Goal: Task Accomplishment & Management: Manage account settings

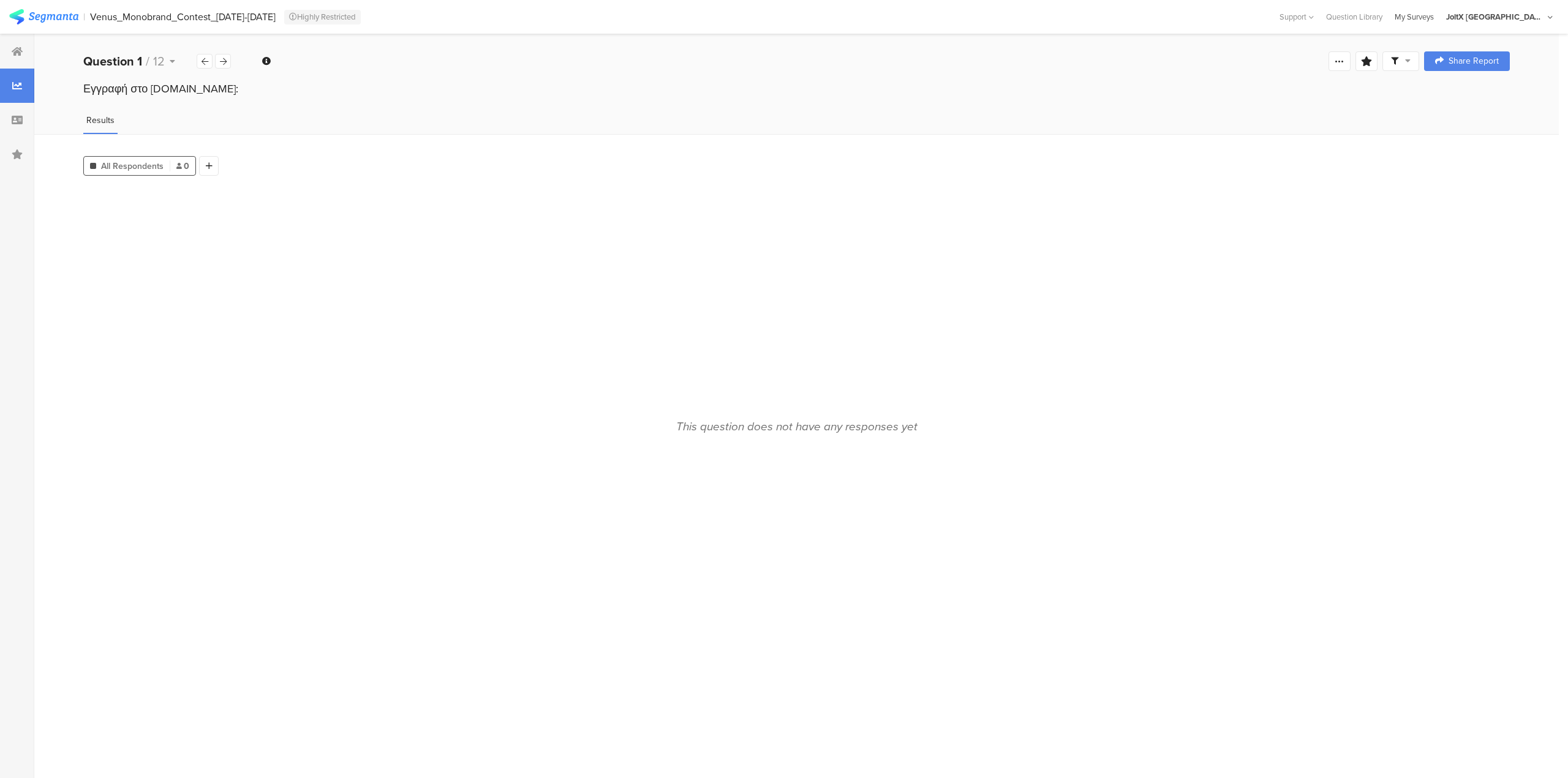
click at [1440, 14] on div "My Surveys" at bounding box center [1414, 17] width 51 height 12
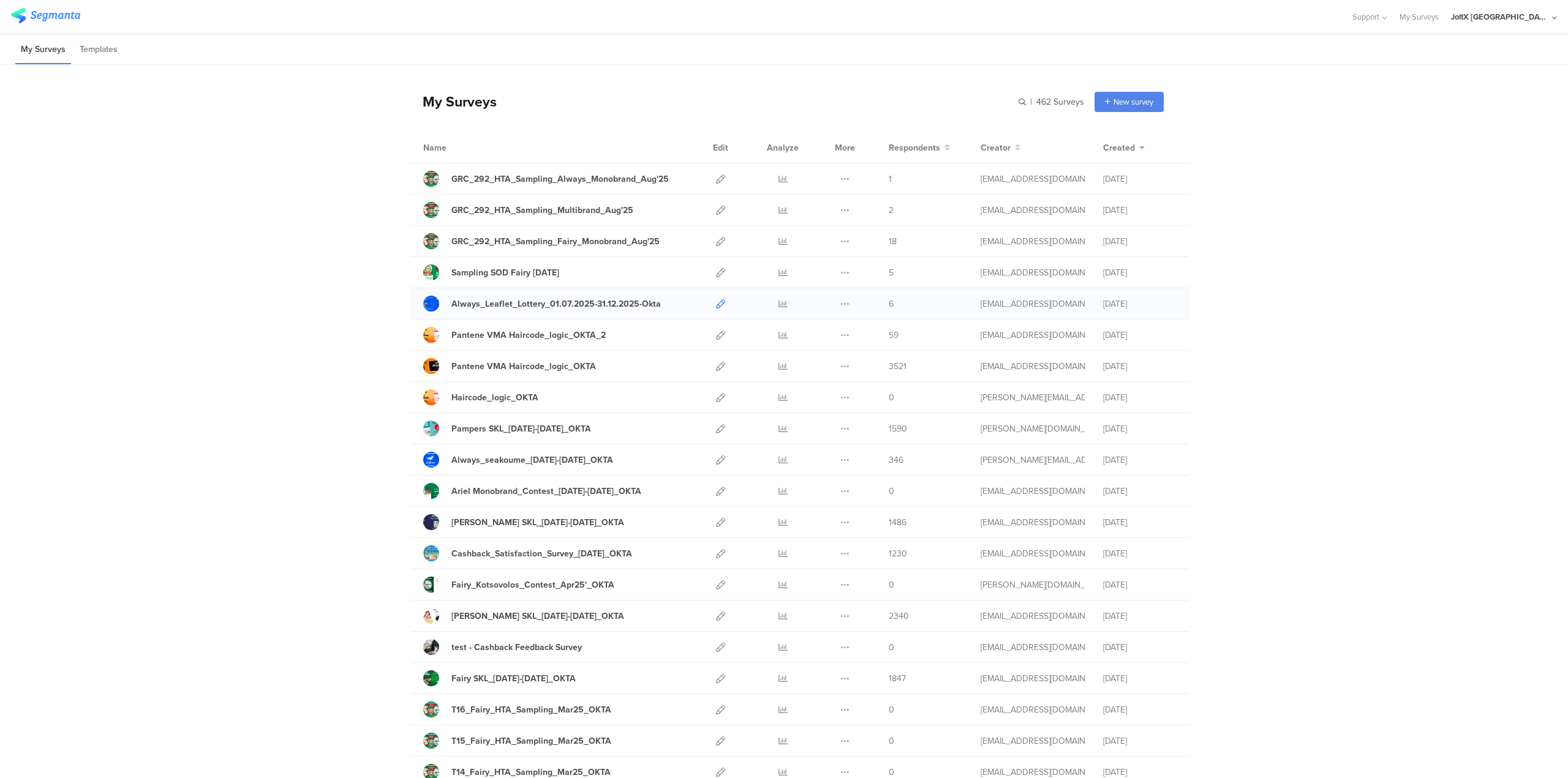
click at [716, 303] on icon at bounding box center [720, 304] width 9 height 9
click at [840, 302] on icon at bounding box center [845, 304] width 9 height 9
click at [630, 310] on link "Always_Leaflet_Lottery_01.07.2025-31.12.2025-Okta" at bounding box center [542, 303] width 238 height 16
drag, startPoint x: 645, startPoint y: 308, endPoint x: 834, endPoint y: 303, distance: 189.1
click at [834, 303] on div "Duplicate Export" at bounding box center [845, 303] width 26 height 31
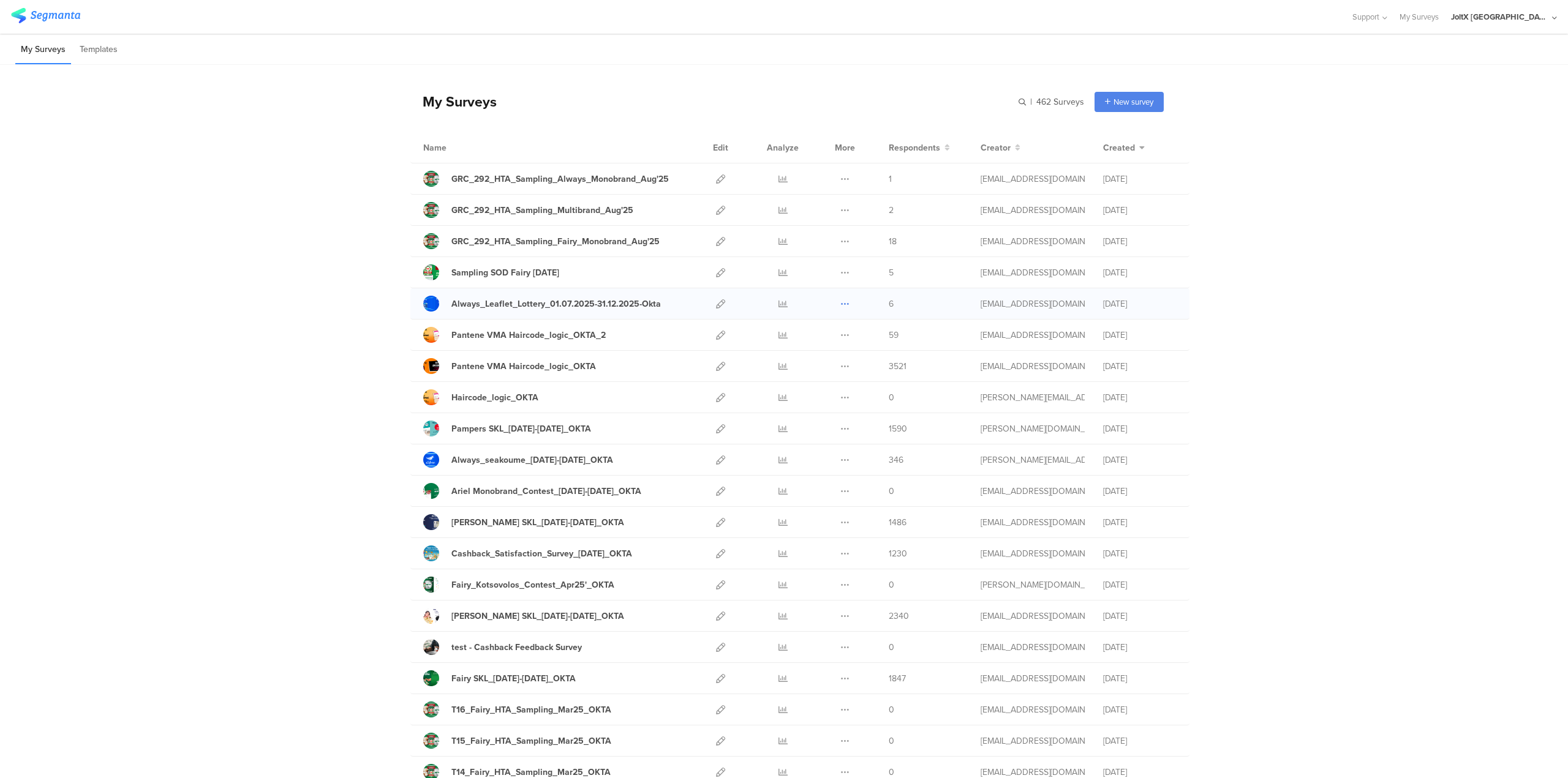
click at [842, 303] on icon at bounding box center [845, 304] width 9 height 9
click at [717, 302] on icon at bounding box center [720, 304] width 9 height 9
click at [842, 268] on icon at bounding box center [845, 273] width 9 height 9
click at [716, 308] on icon at bounding box center [720, 304] width 9 height 9
click at [778, 311] on link at bounding box center [783, 303] width 9 height 31
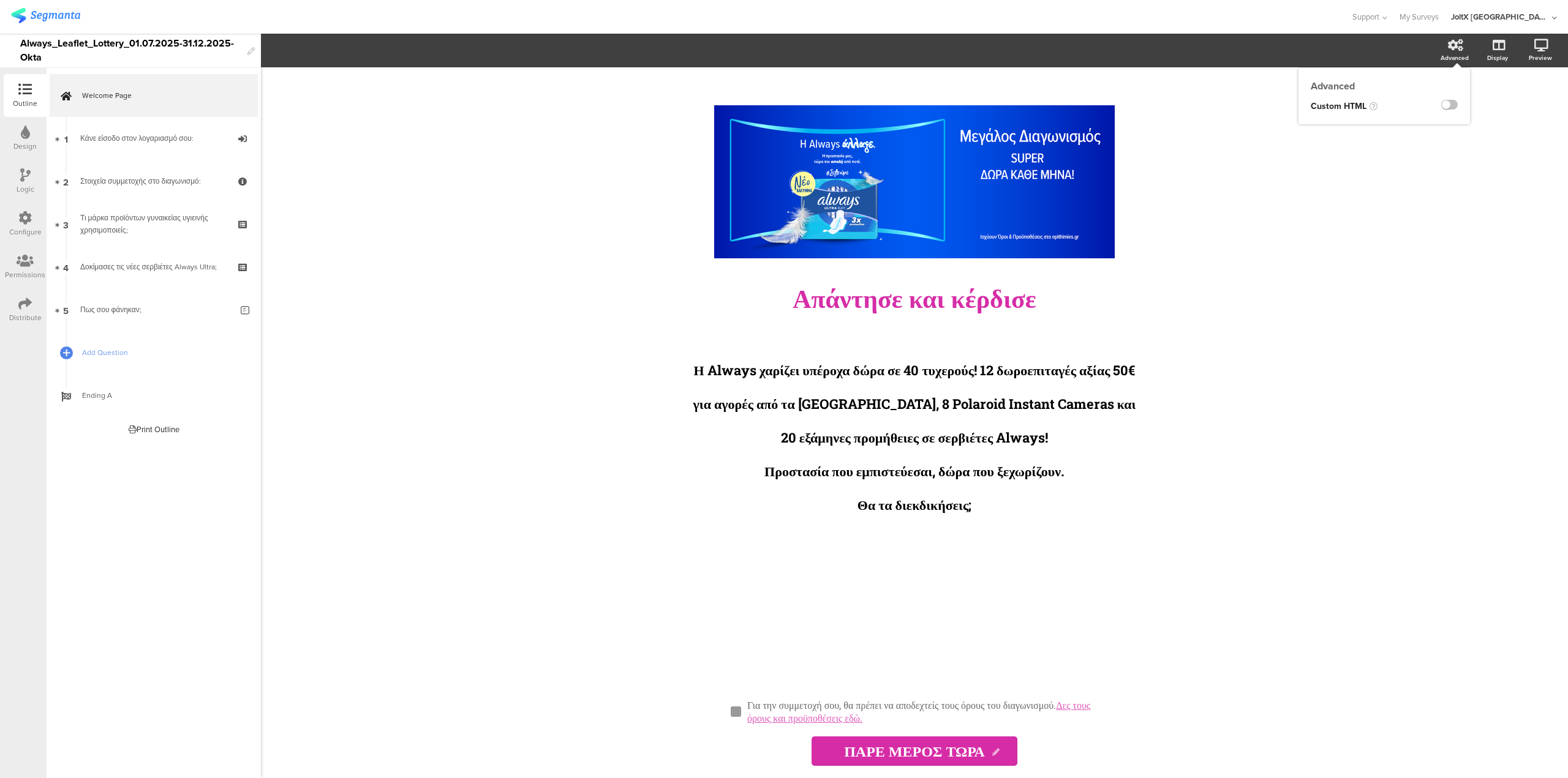
click at [1448, 44] on icon at bounding box center [1455, 46] width 15 height 13
click at [18, 228] on div "Configure" at bounding box center [26, 232] width 33 height 11
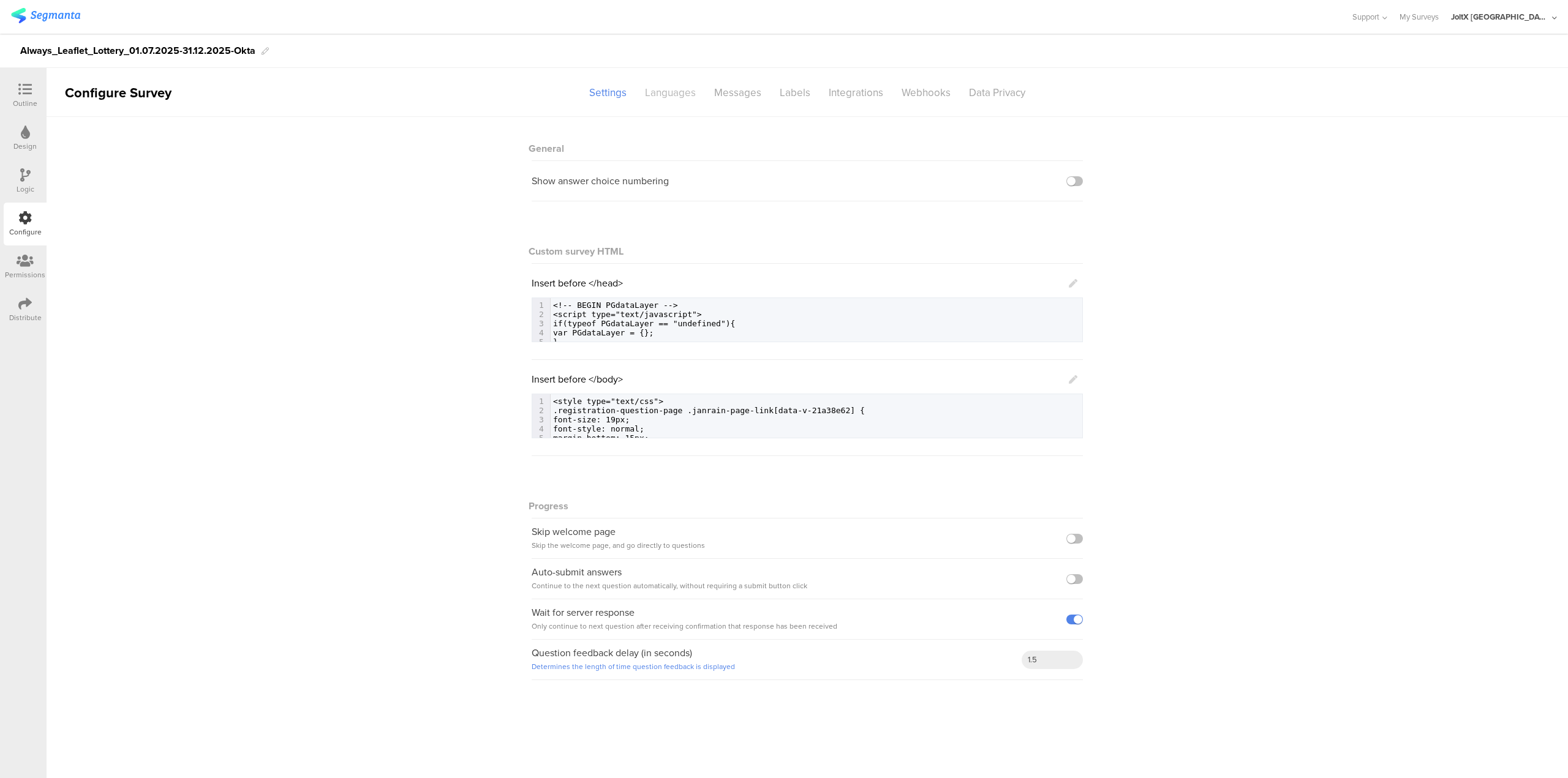
click at [669, 98] on div "Languages" at bounding box center [670, 93] width 69 height 21
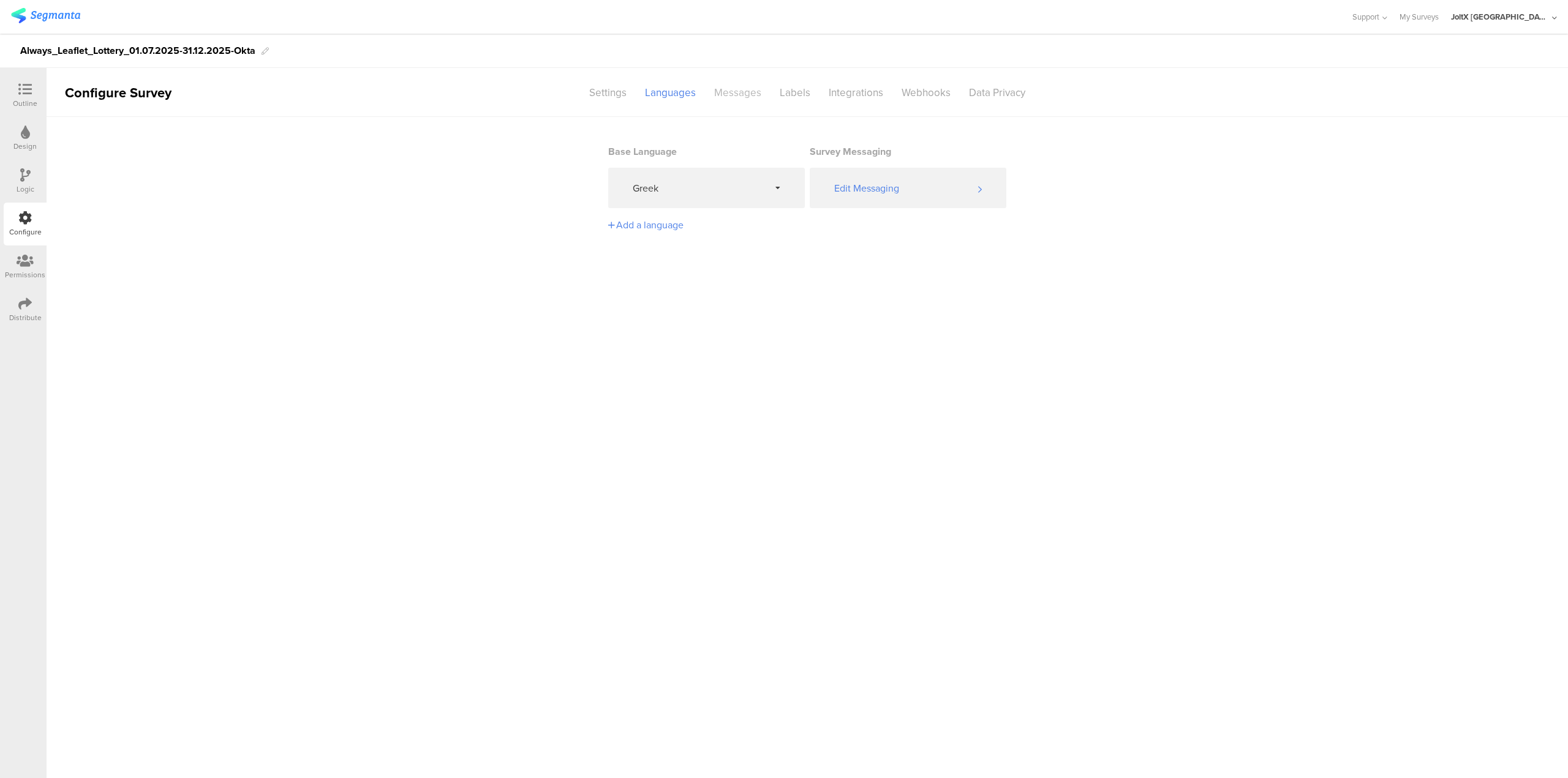
click at [733, 94] on div "Messages" at bounding box center [738, 93] width 66 height 21
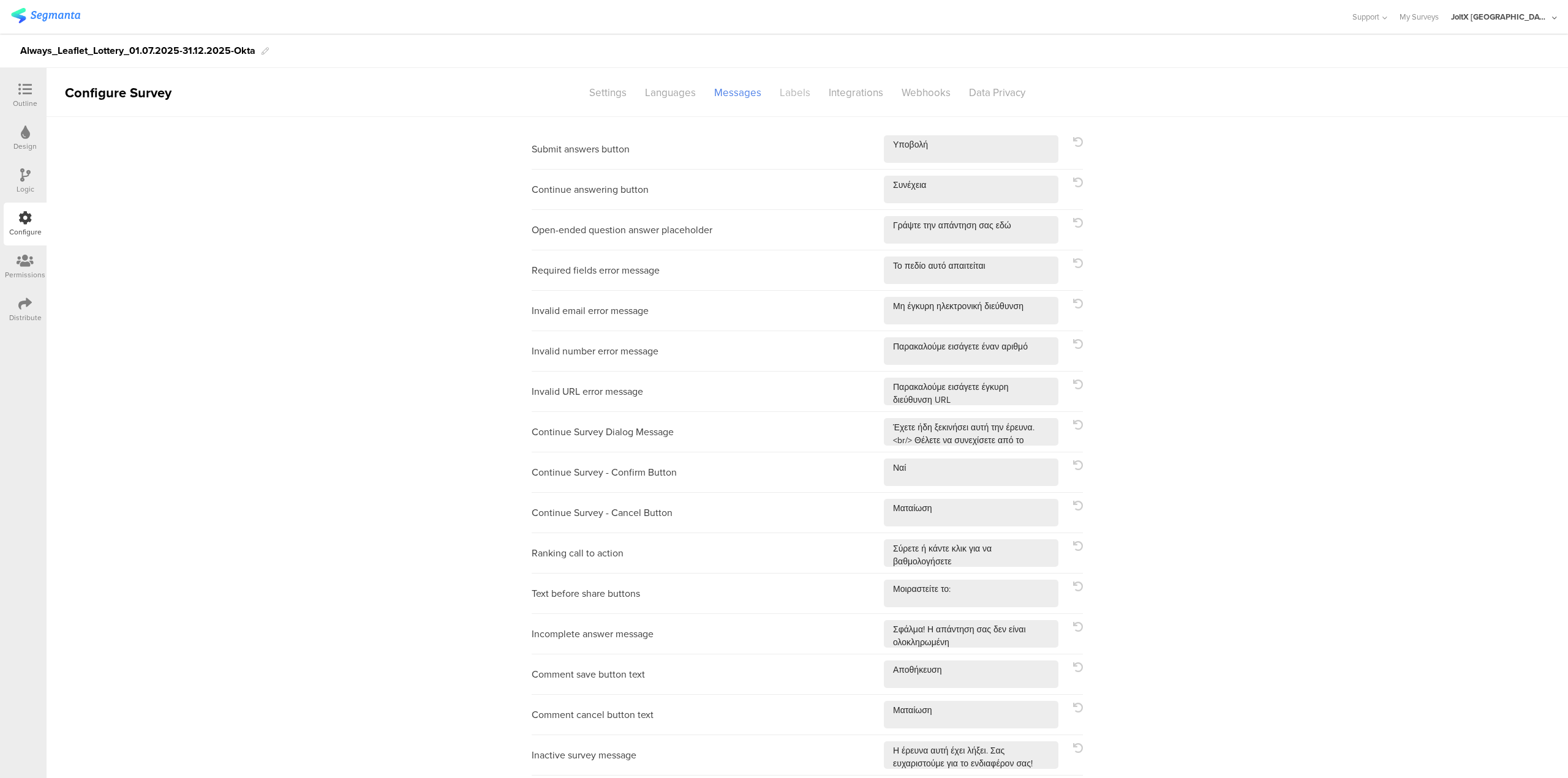
click at [775, 93] on div "Labels" at bounding box center [795, 93] width 49 height 21
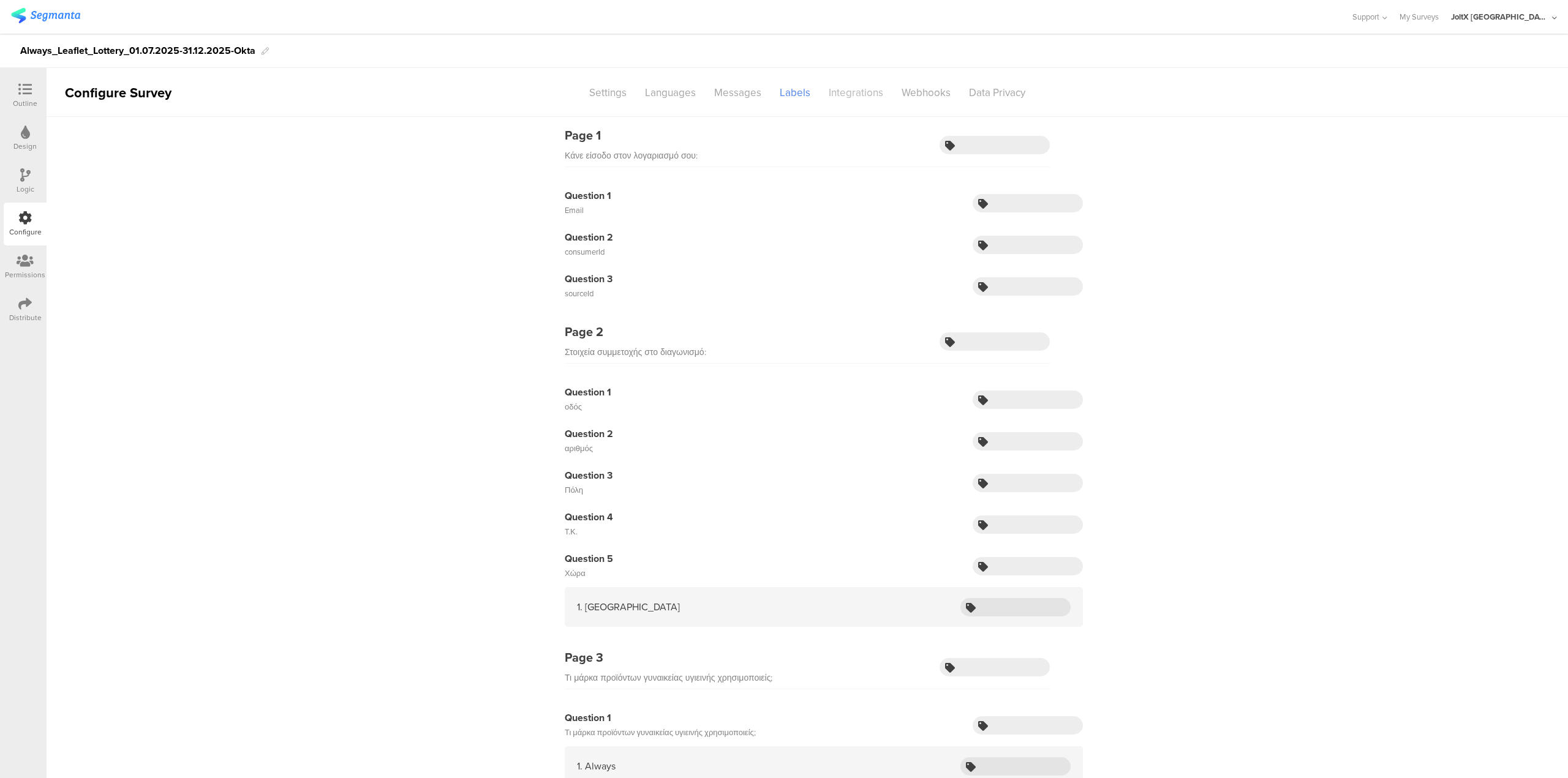
click at [830, 93] on div "Integrations" at bounding box center [856, 93] width 73 height 21
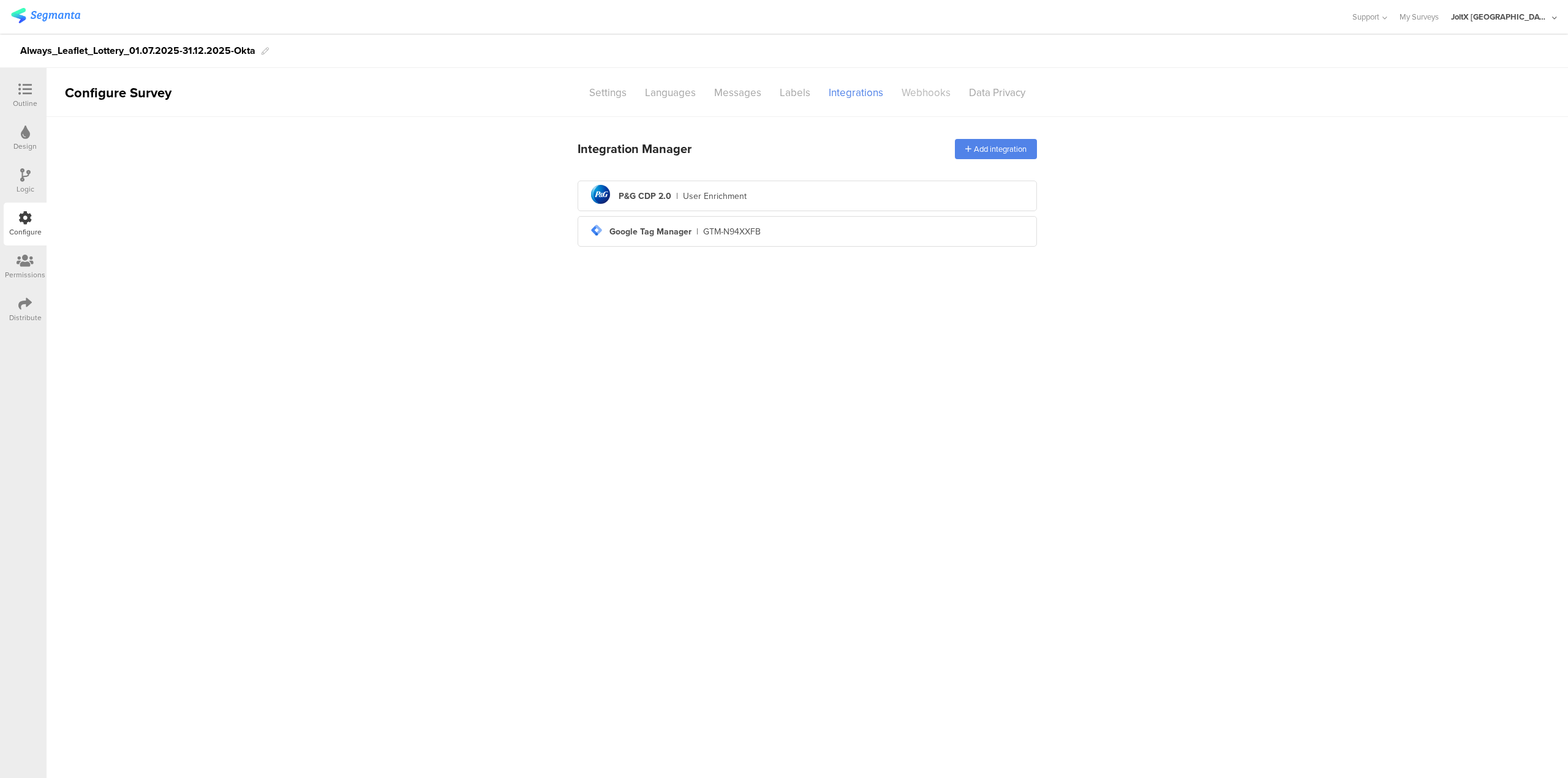
click at [904, 93] on div "Webhooks" at bounding box center [926, 93] width 68 height 21
click at [977, 97] on div "Data Privacy" at bounding box center [997, 93] width 74 height 21
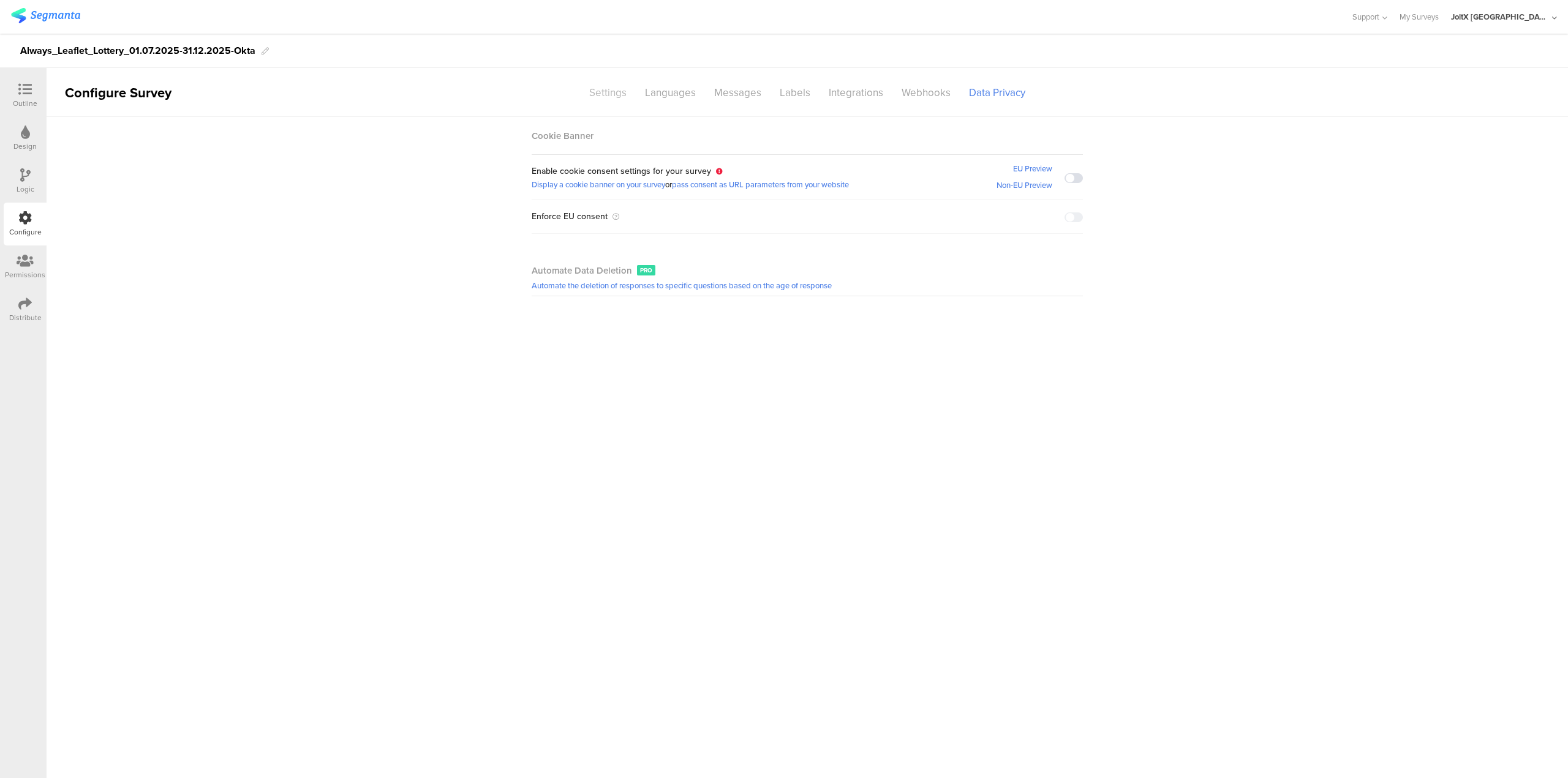
click at [616, 97] on div "Settings" at bounding box center [608, 93] width 56 height 21
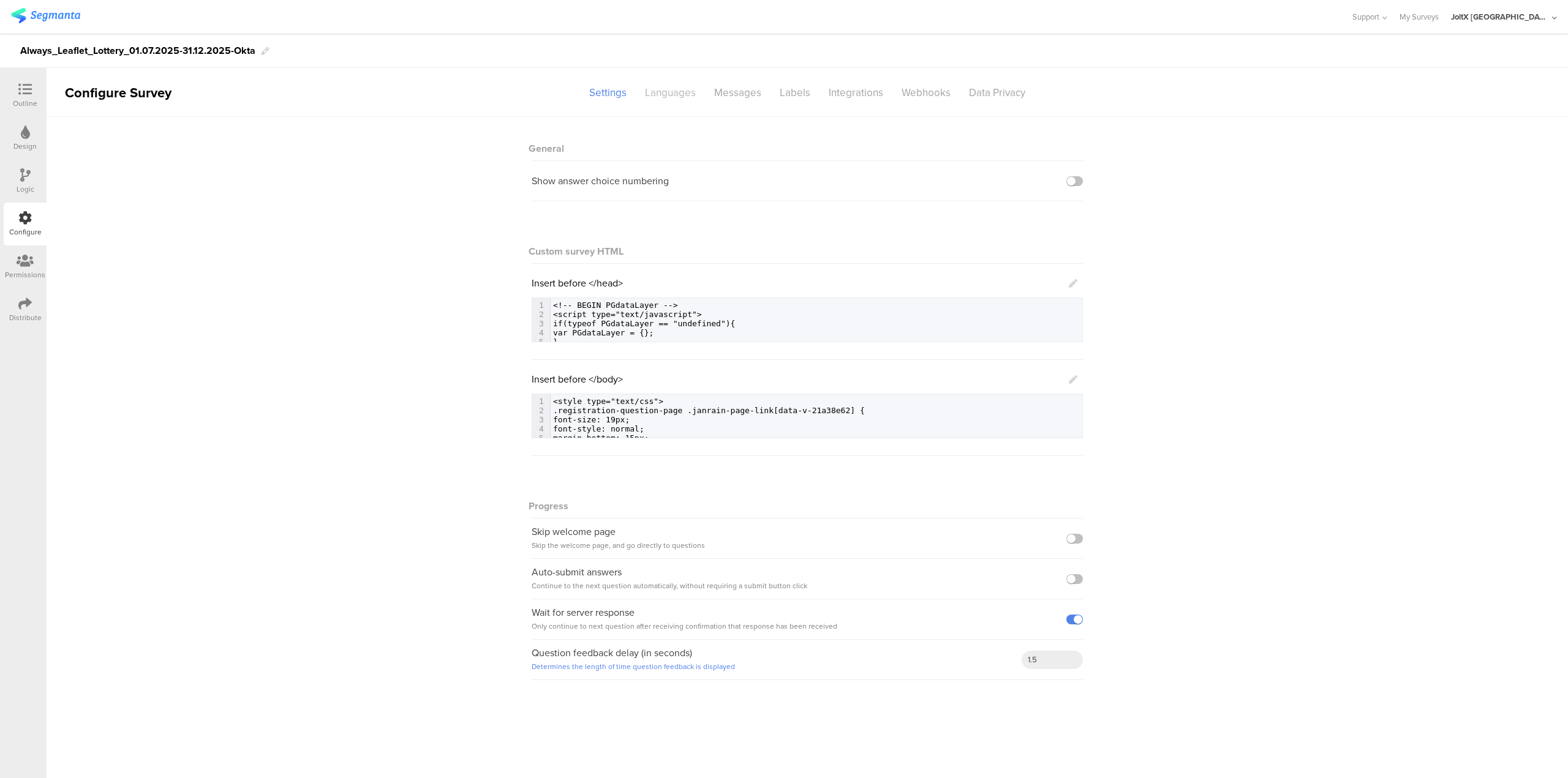
click at [664, 90] on div "Languages" at bounding box center [670, 93] width 69 height 21
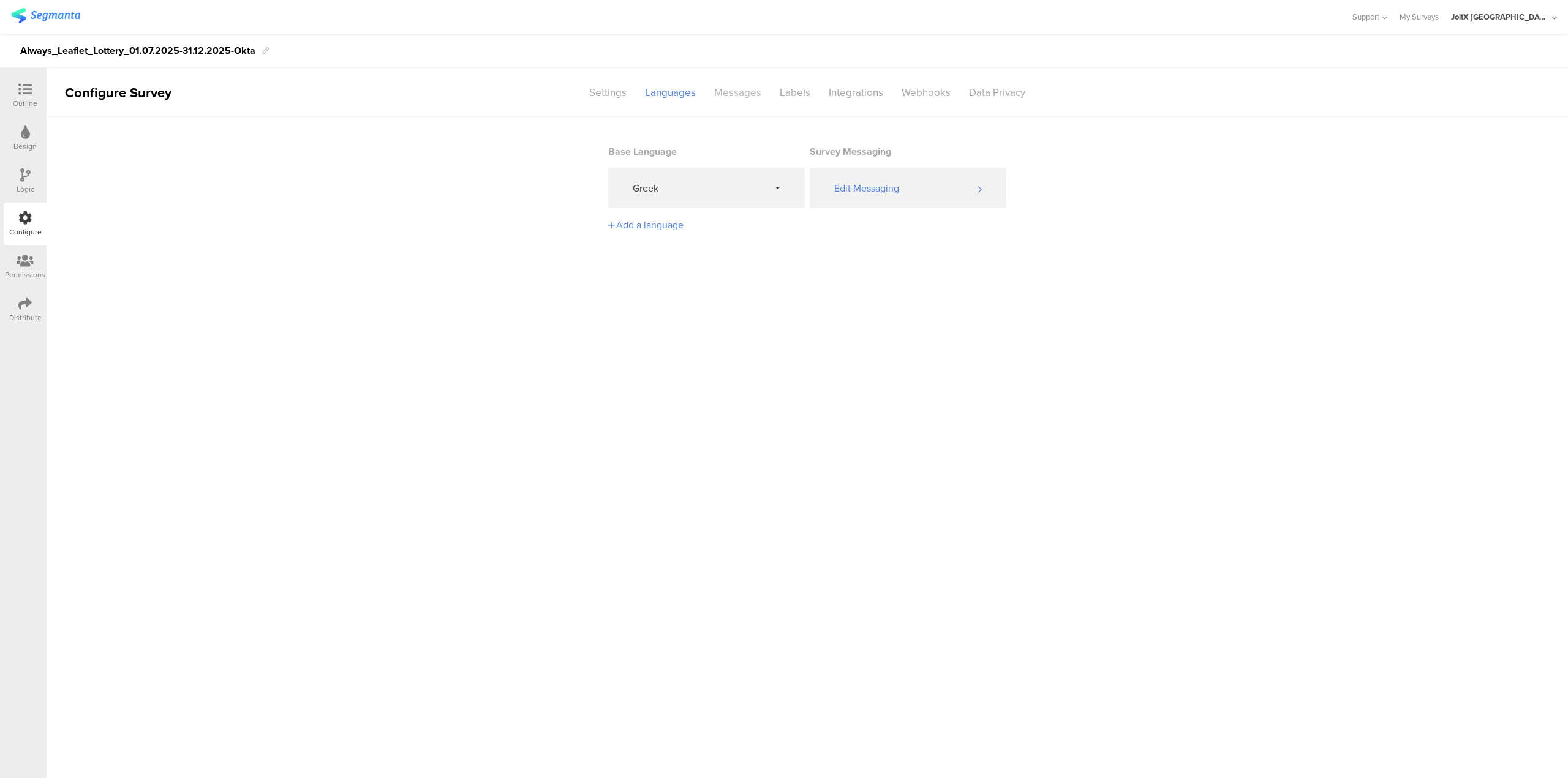
click at [730, 89] on div "Messages" at bounding box center [738, 93] width 66 height 21
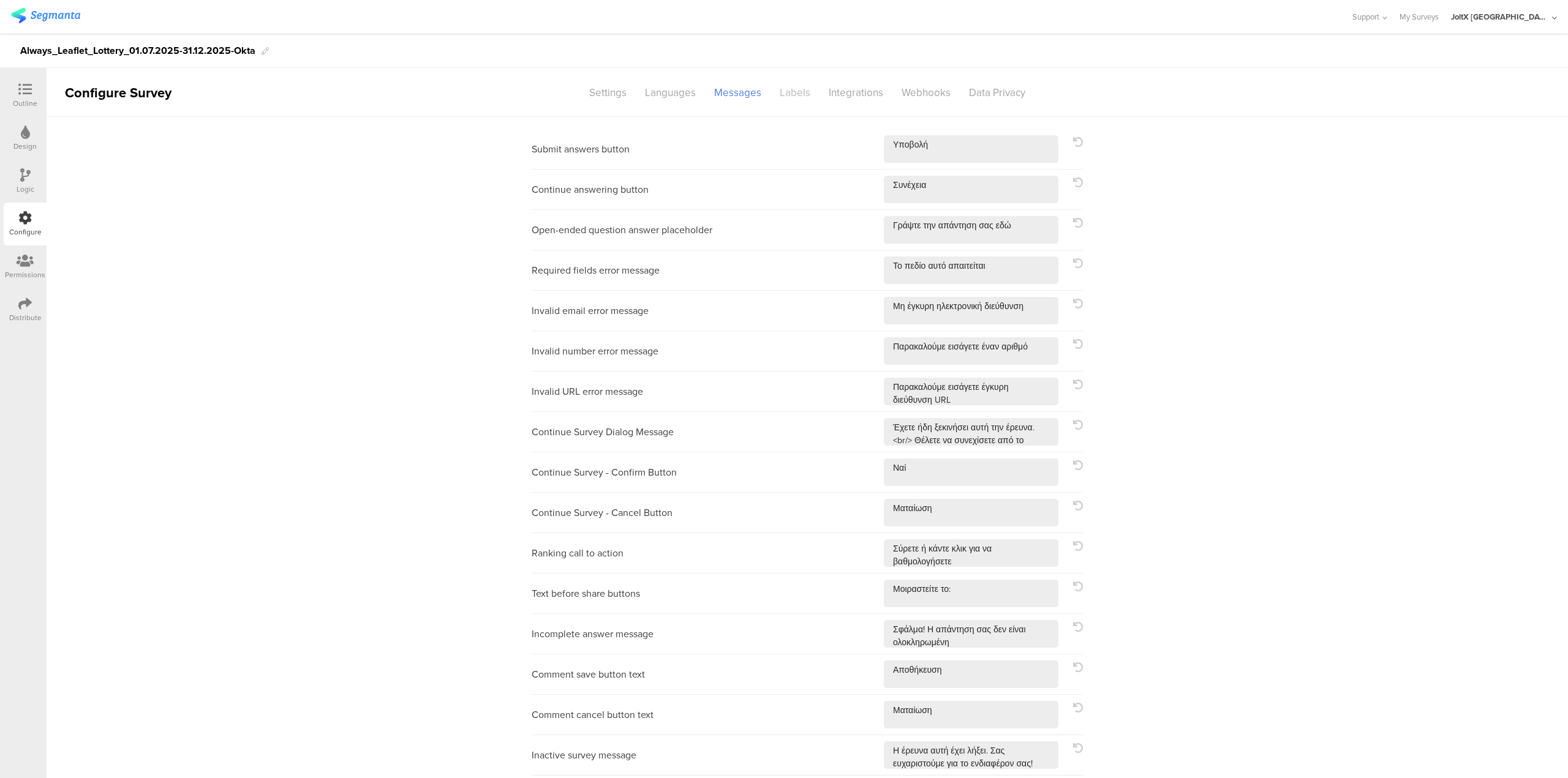
click at [791, 88] on div "Labels" at bounding box center [795, 93] width 49 height 21
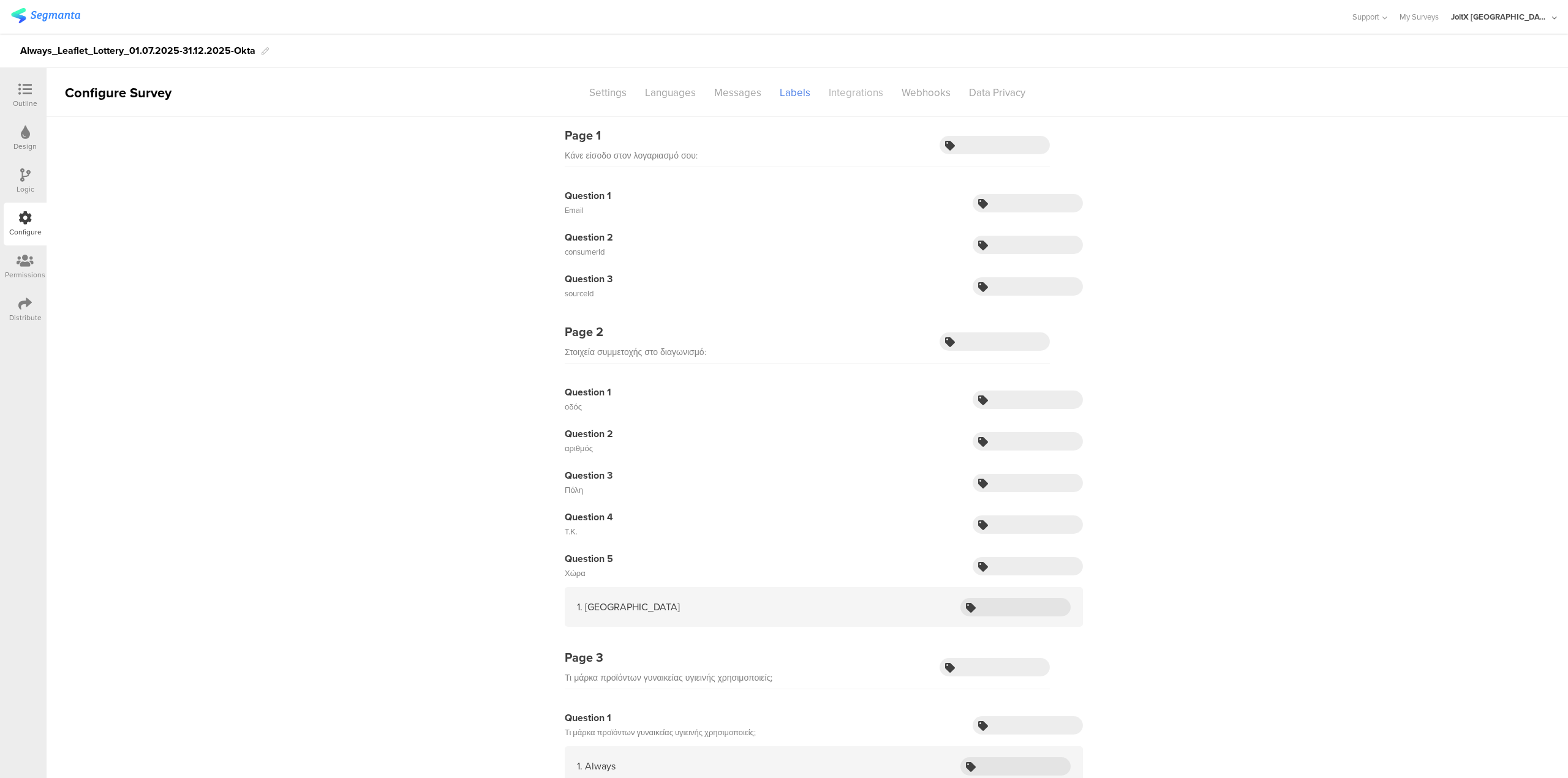
click at [863, 96] on div "Integrations" at bounding box center [856, 93] width 73 height 21
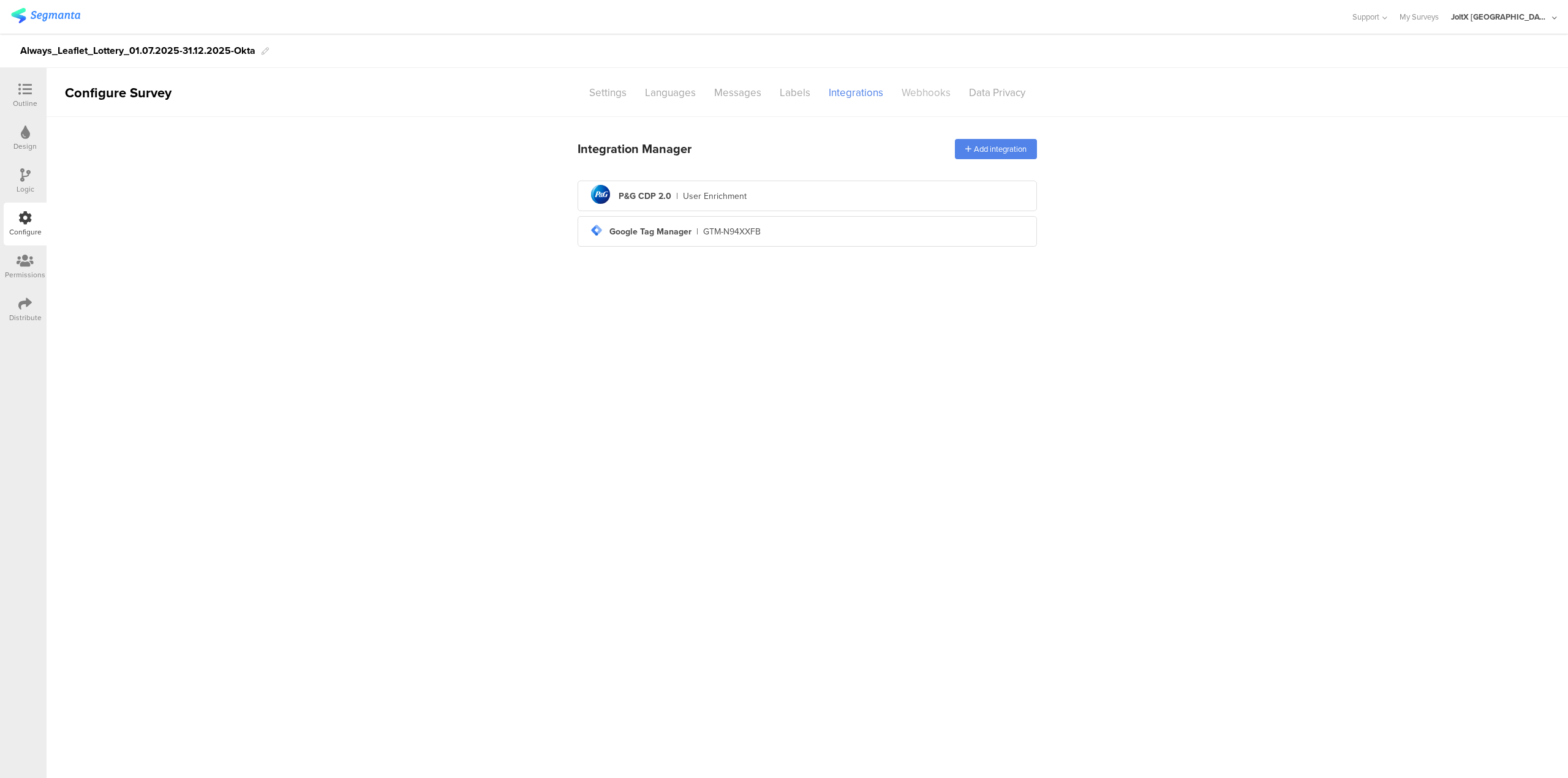
click at [907, 96] on div "Webhooks" at bounding box center [926, 93] width 68 height 21
click at [974, 96] on div "Data Privacy" at bounding box center [997, 93] width 74 height 21
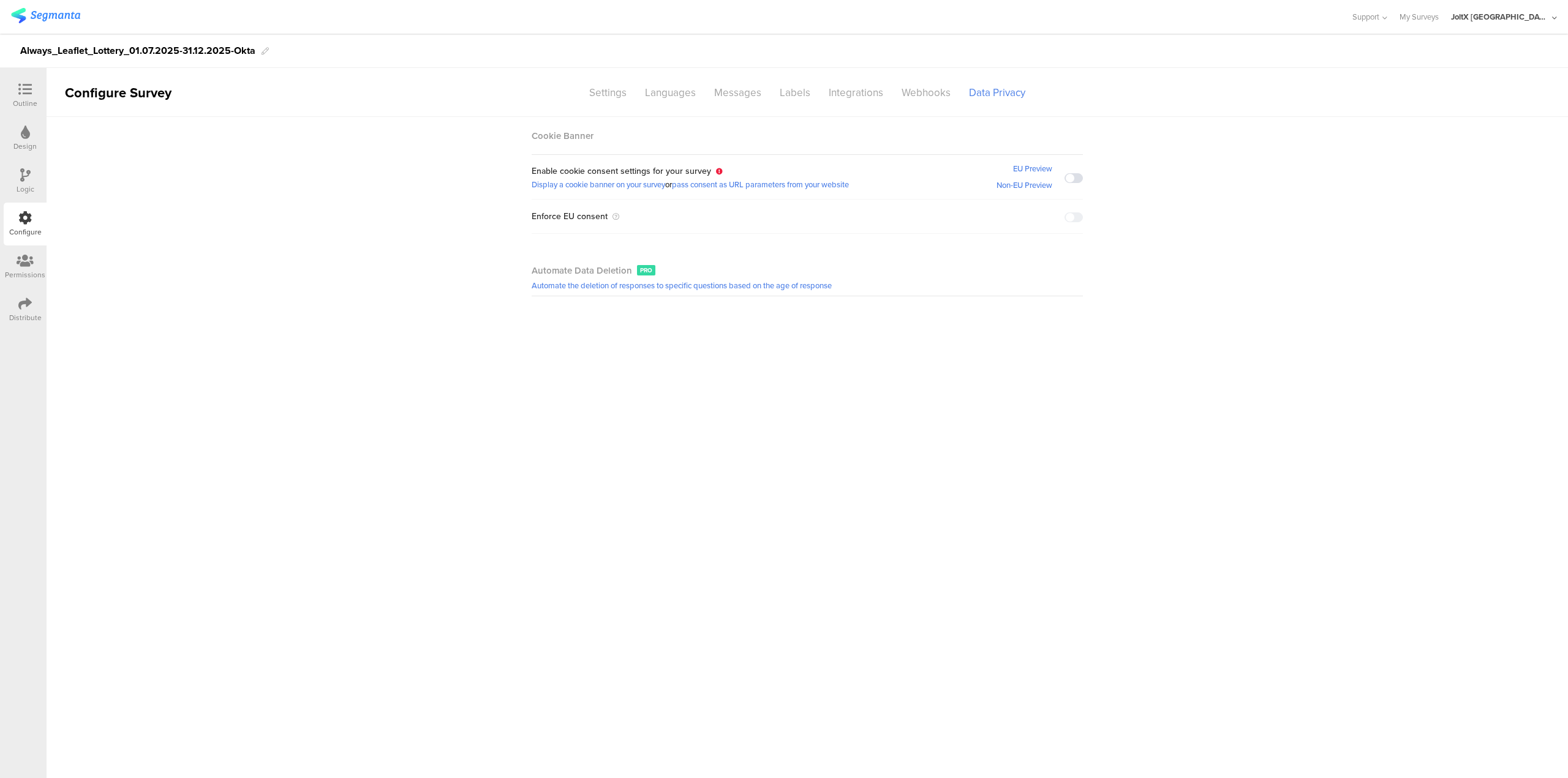
click at [39, 270] on div "Permissions" at bounding box center [25, 275] width 41 height 11
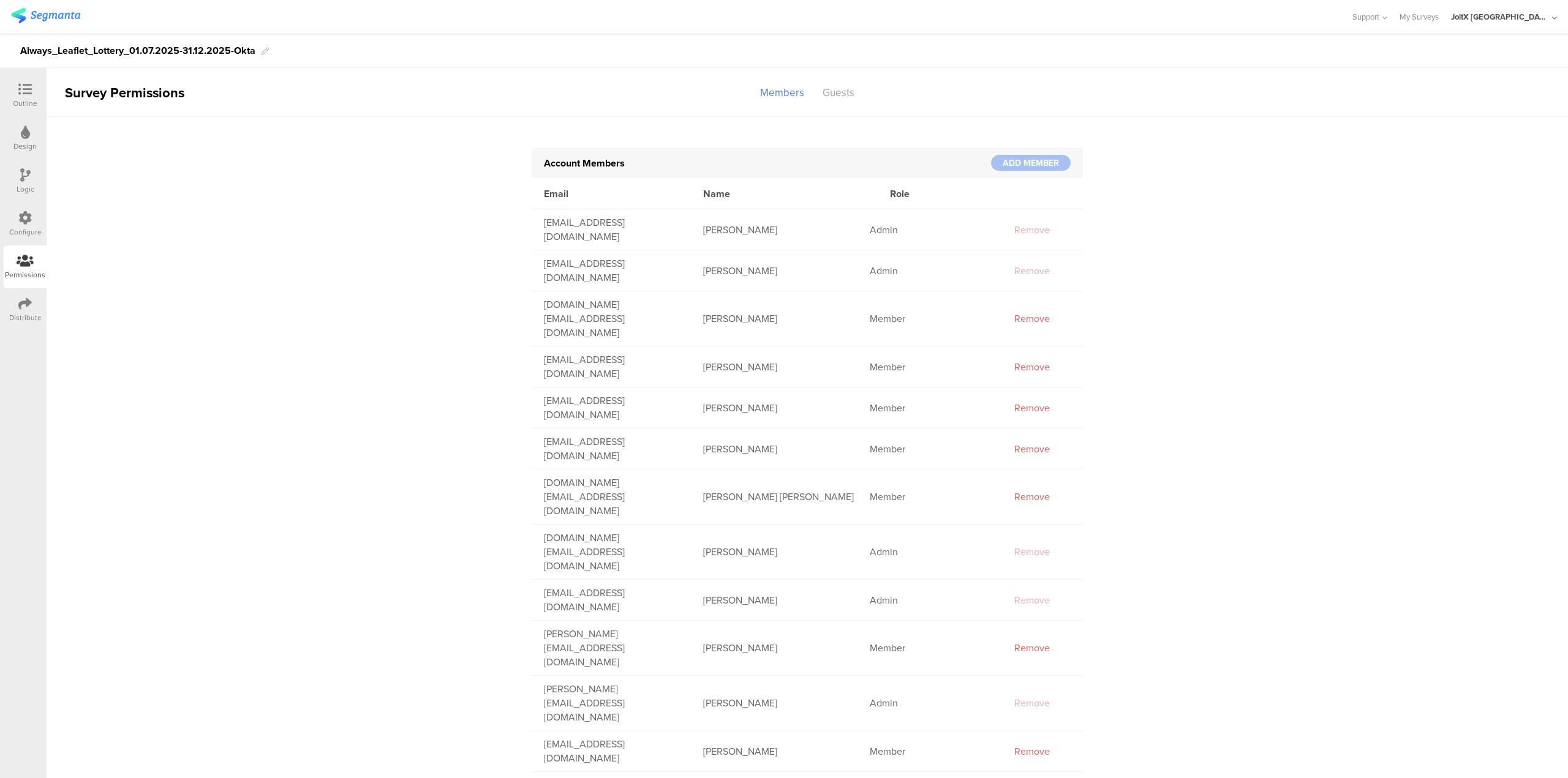
click at [21, 303] on icon at bounding box center [25, 304] width 14 height 14
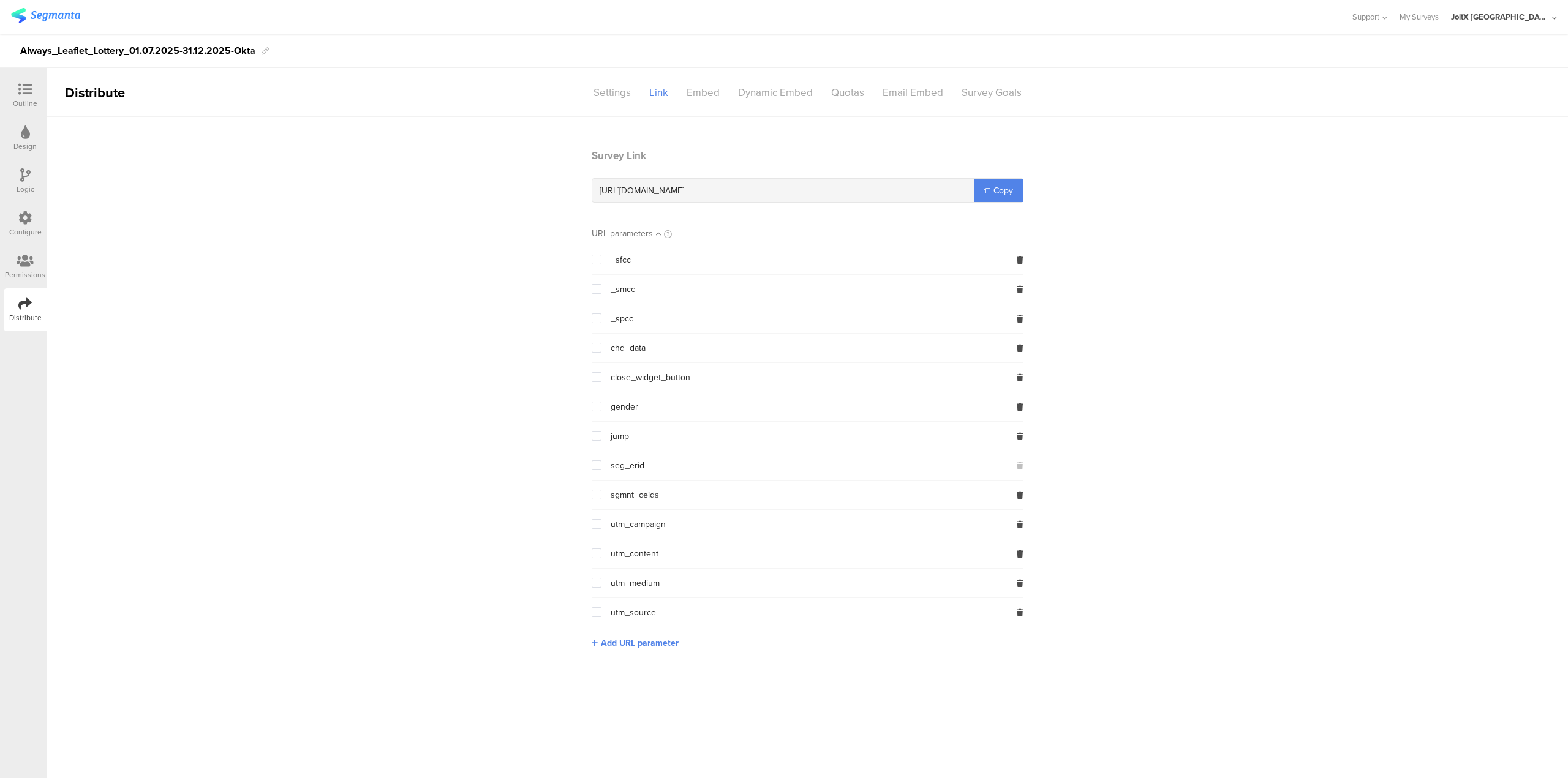
click at [19, 131] on div "Design" at bounding box center [25, 138] width 43 height 43
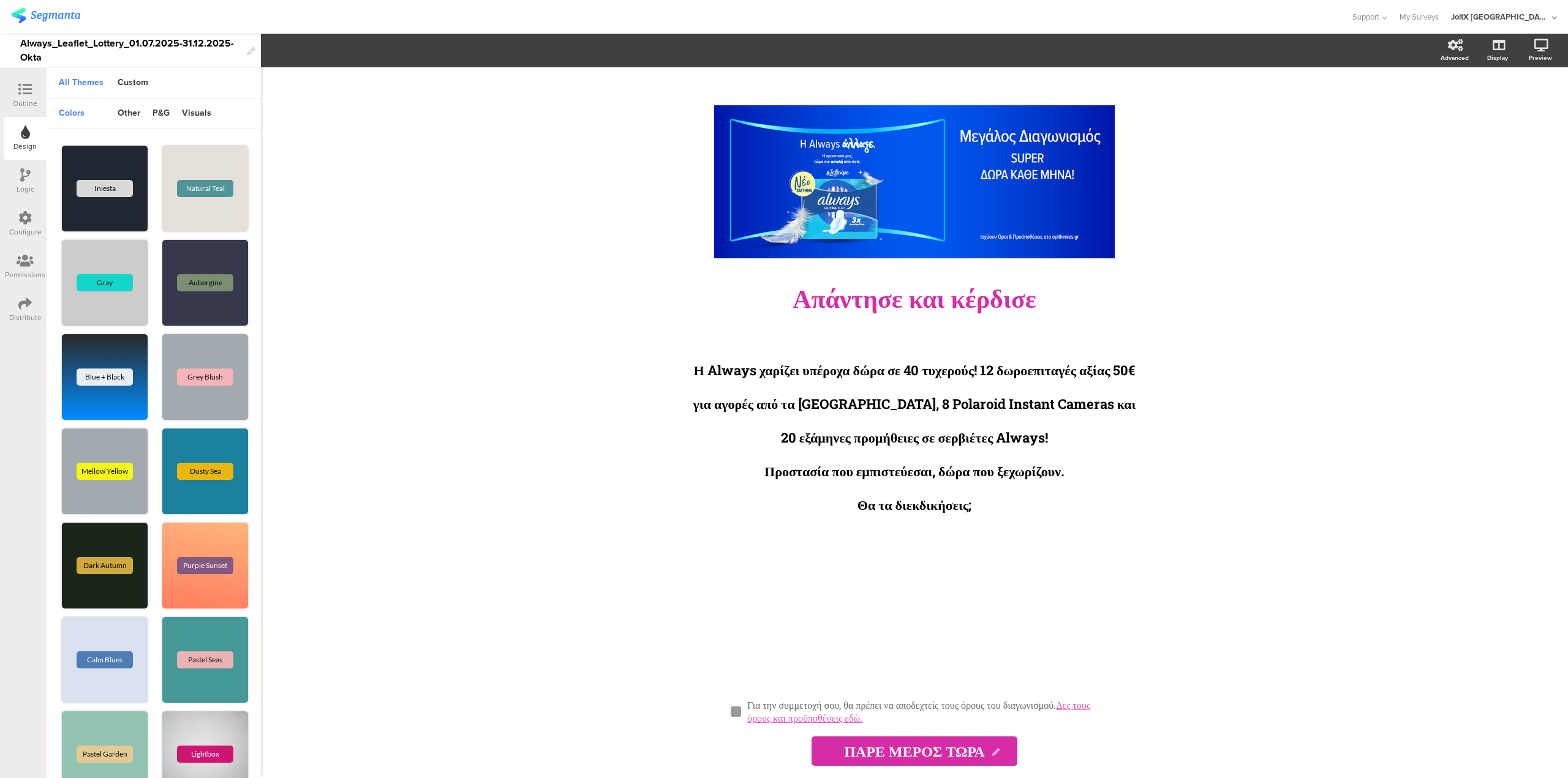
click at [23, 88] on icon at bounding box center [25, 89] width 14 height 14
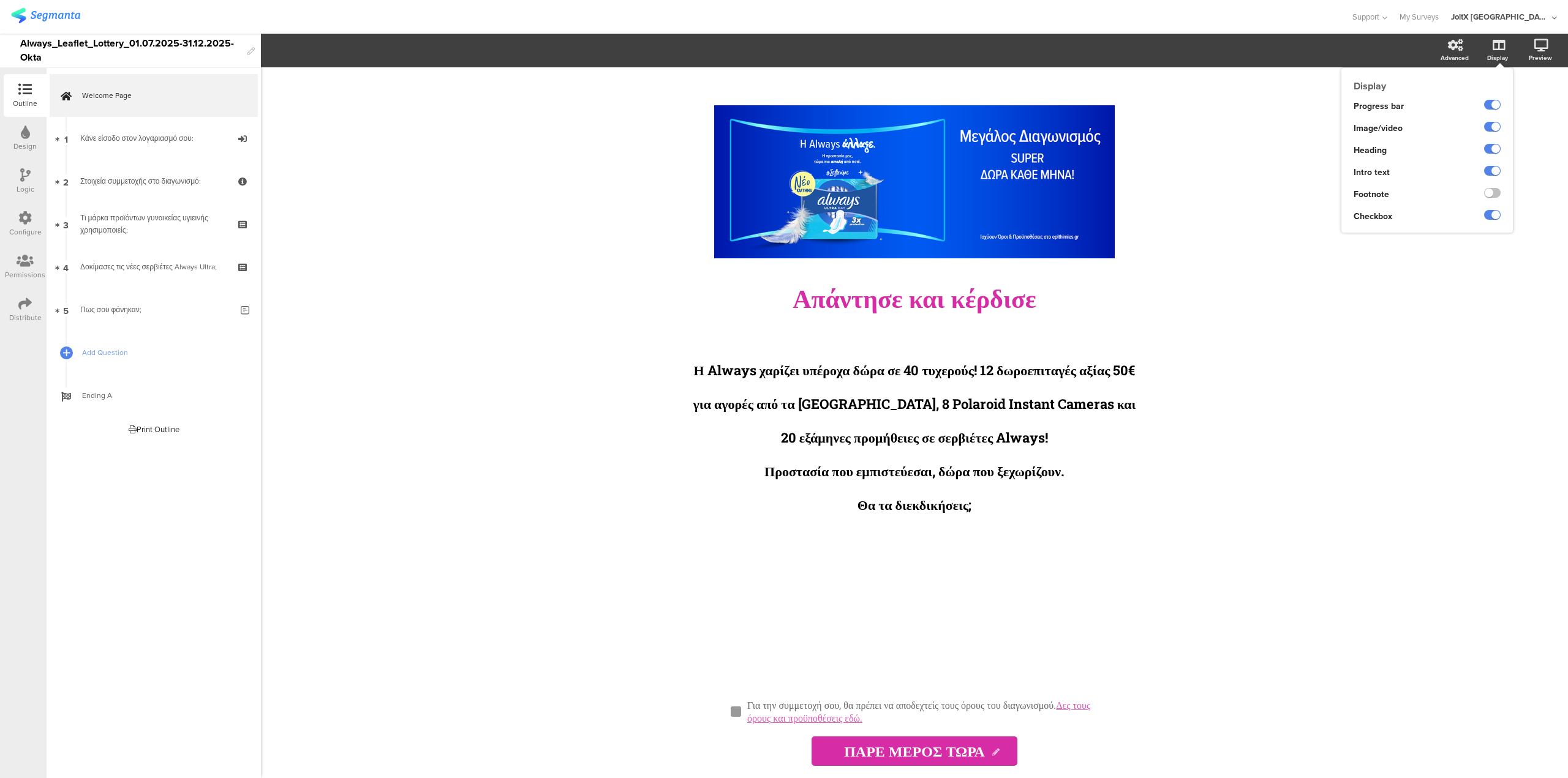
click at [1498, 48] on icon at bounding box center [1499, 46] width 13 height 13
click at [1467, 44] on div "Advanced" at bounding box center [1460, 51] width 43 height 31
click at [36, 224] on div "Configure" at bounding box center [25, 224] width 43 height 43
click at [1455, 41] on icon at bounding box center [1455, 46] width 15 height 13
click at [1379, 16] on span "Support" at bounding box center [1365, 17] width 27 height 12
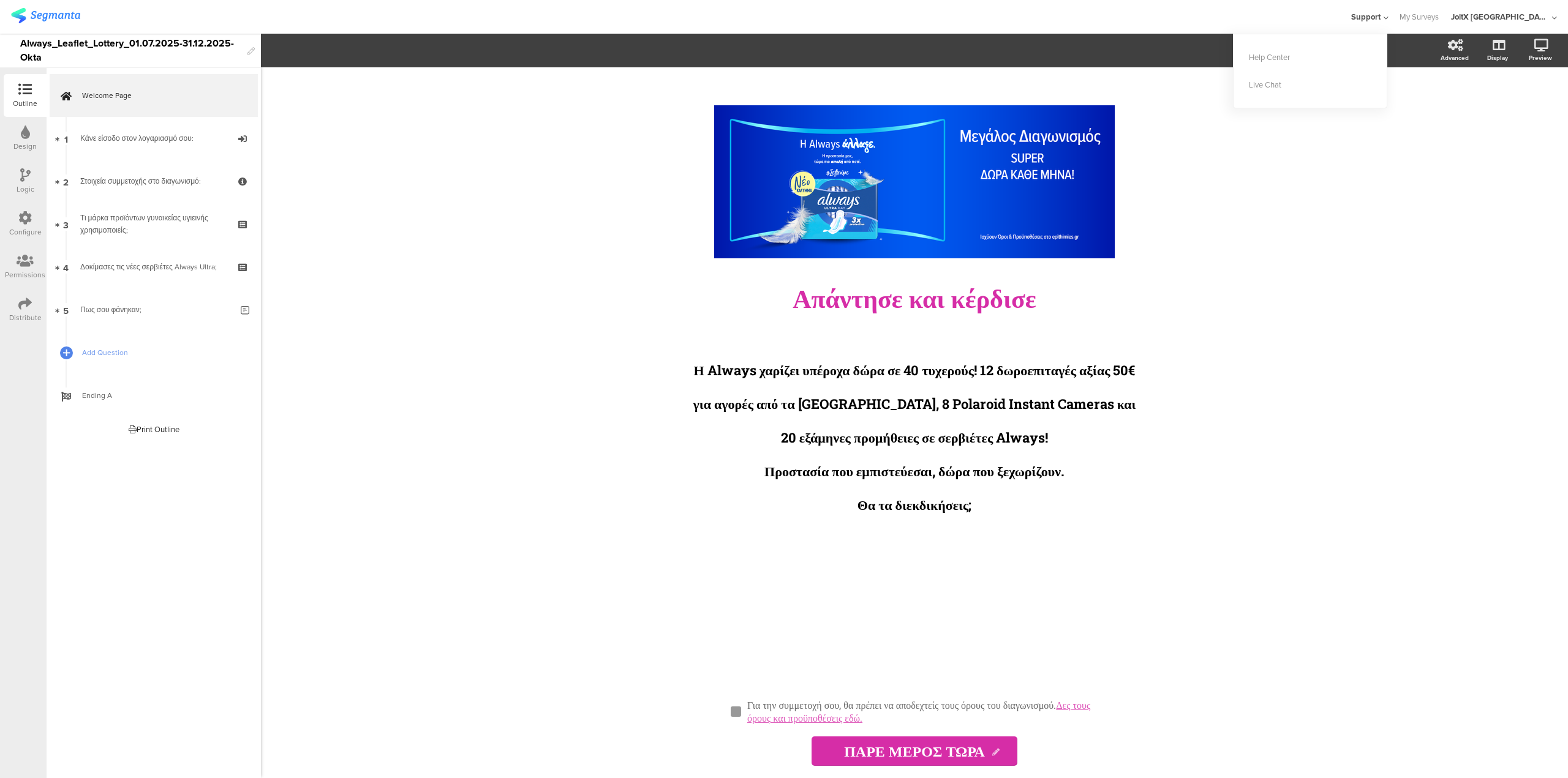
click at [20, 316] on div "Distribute" at bounding box center [26, 318] width 33 height 11
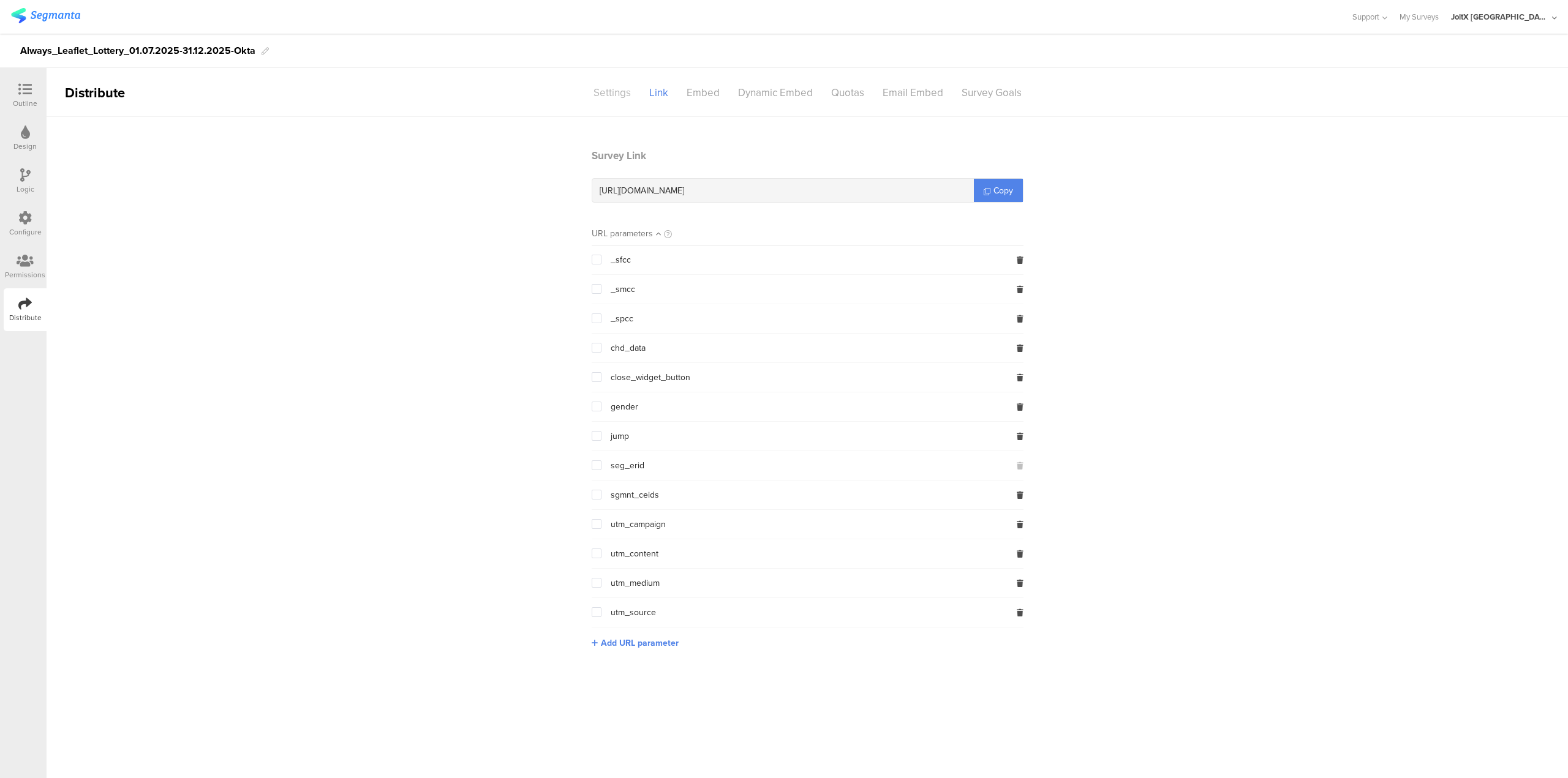
click at [600, 93] on div "Settings" at bounding box center [612, 93] width 56 height 21
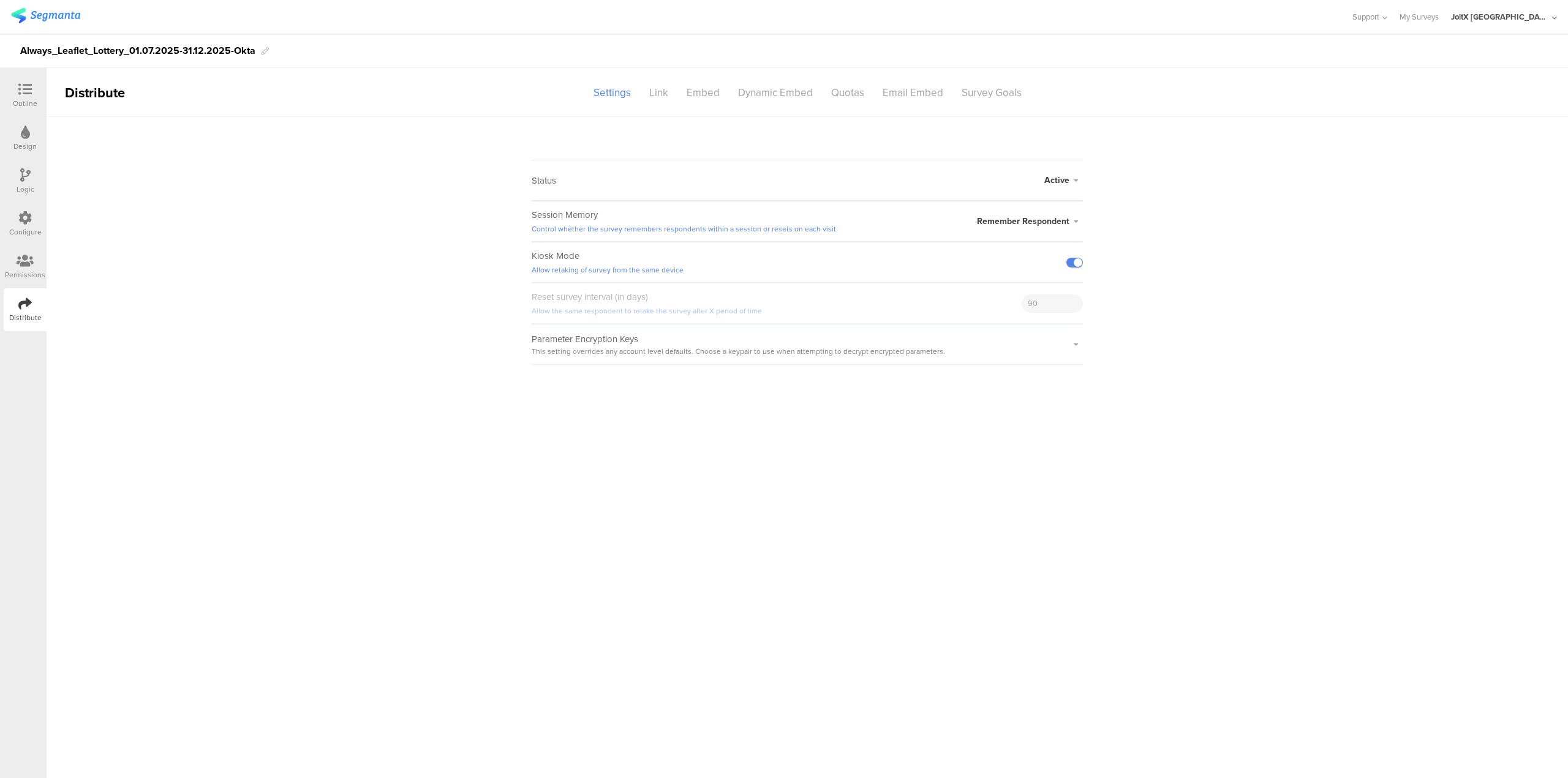
click at [1063, 184] on span "Active" at bounding box center [1057, 180] width 25 height 13
click at [1245, 206] on sg-survey-status-editor "Status Active Active Closed Schedule Start Date: End Date: Save Cancel Session …" at bounding box center [807, 241] width 1521 height 248
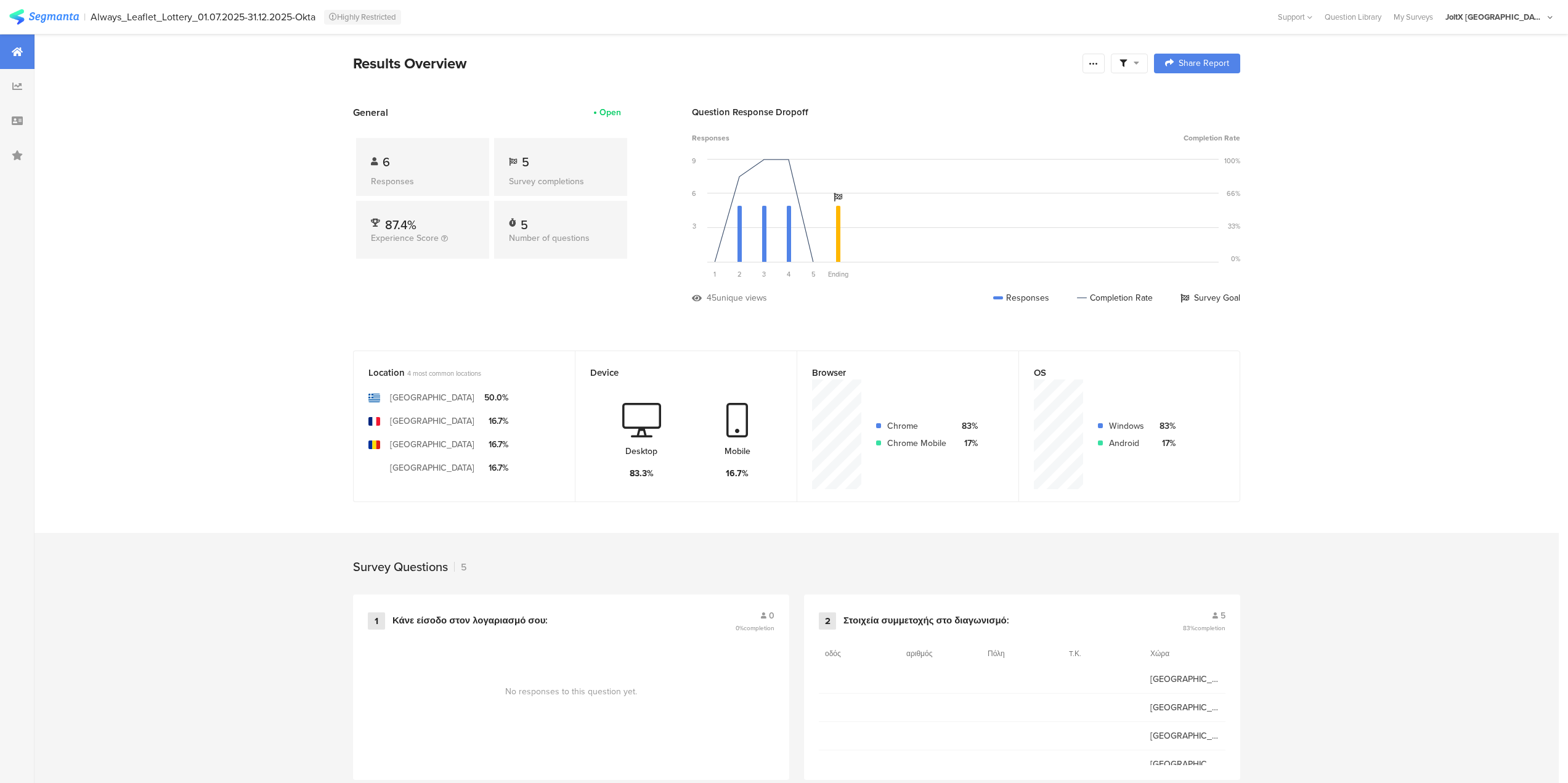
click at [1148, 65] on div at bounding box center [1129, 63] width 37 height 20
click at [1097, 69] on div at bounding box center [1093, 63] width 22 height 20
click at [1007, 182] on section "Export Results" at bounding box center [1010, 188] width 197 height 27
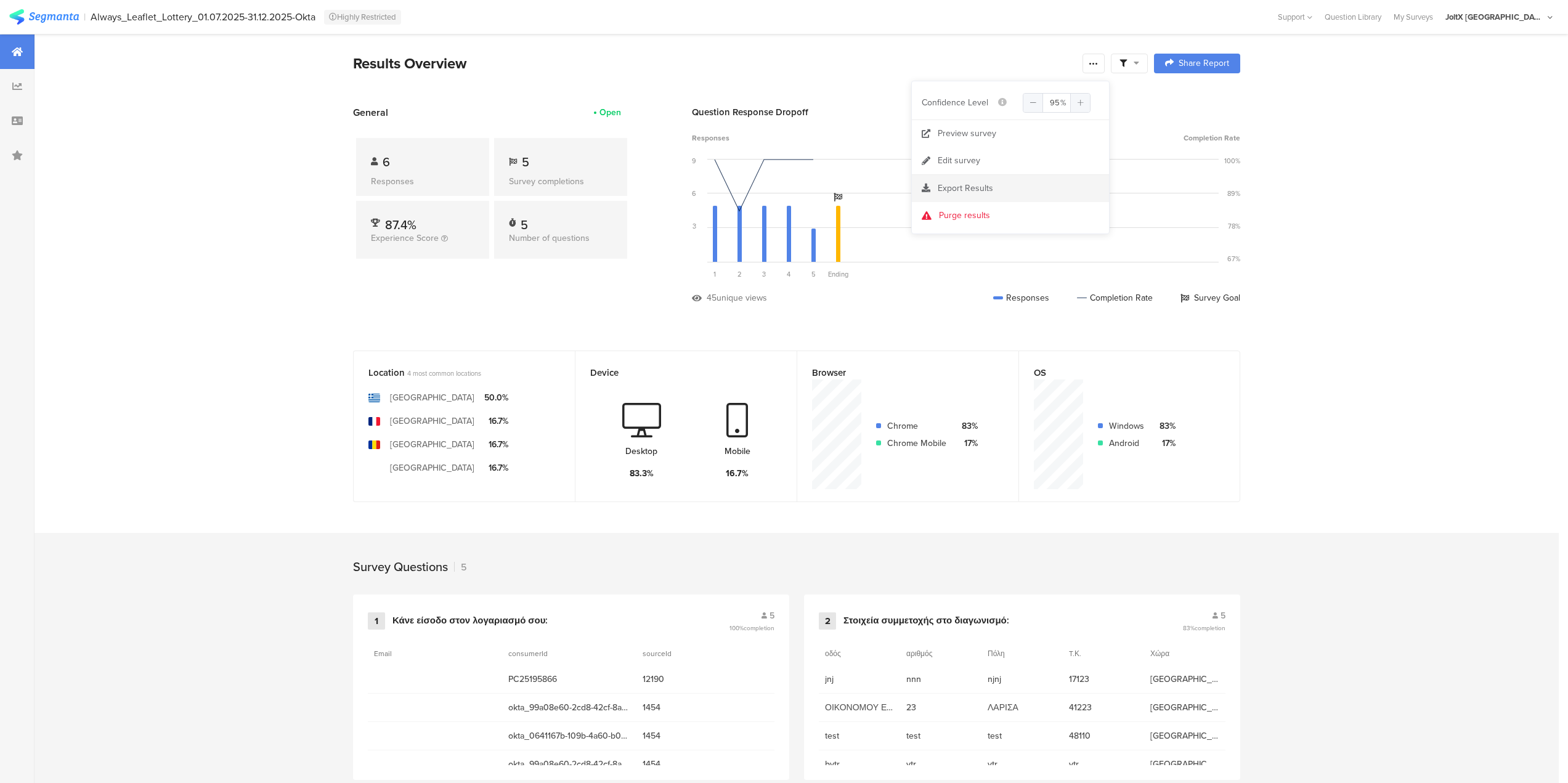
click at [967, 196] on section "Export Results" at bounding box center [1010, 188] width 197 height 27
click at [962, 190] on span "Export Results" at bounding box center [966, 188] width 55 height 13
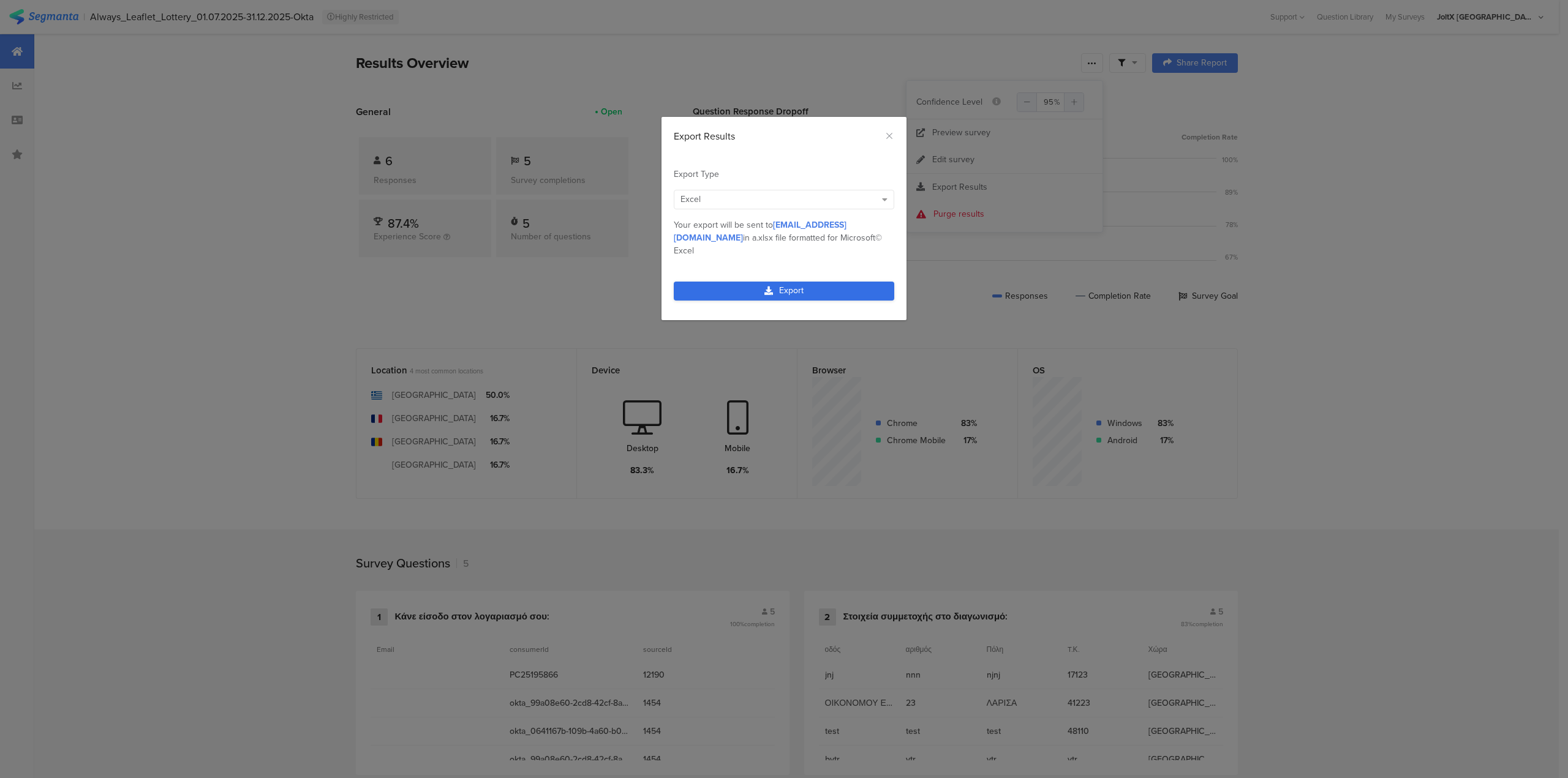
click at [791, 281] on link "Export" at bounding box center [784, 291] width 220 height 19
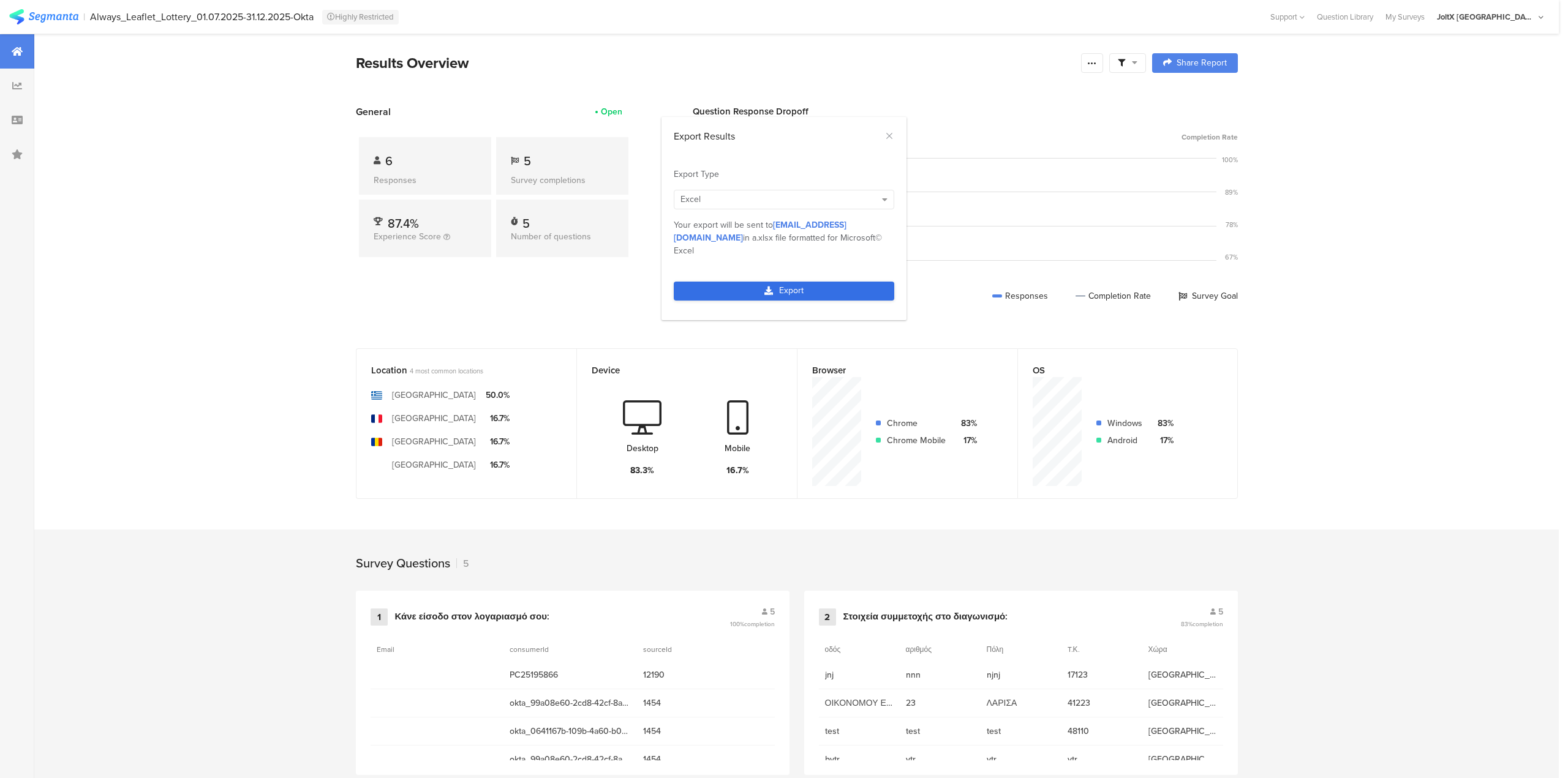
click at [791, 281] on link "Export" at bounding box center [784, 291] width 220 height 19
